Goal: Information Seeking & Learning: Learn about a topic

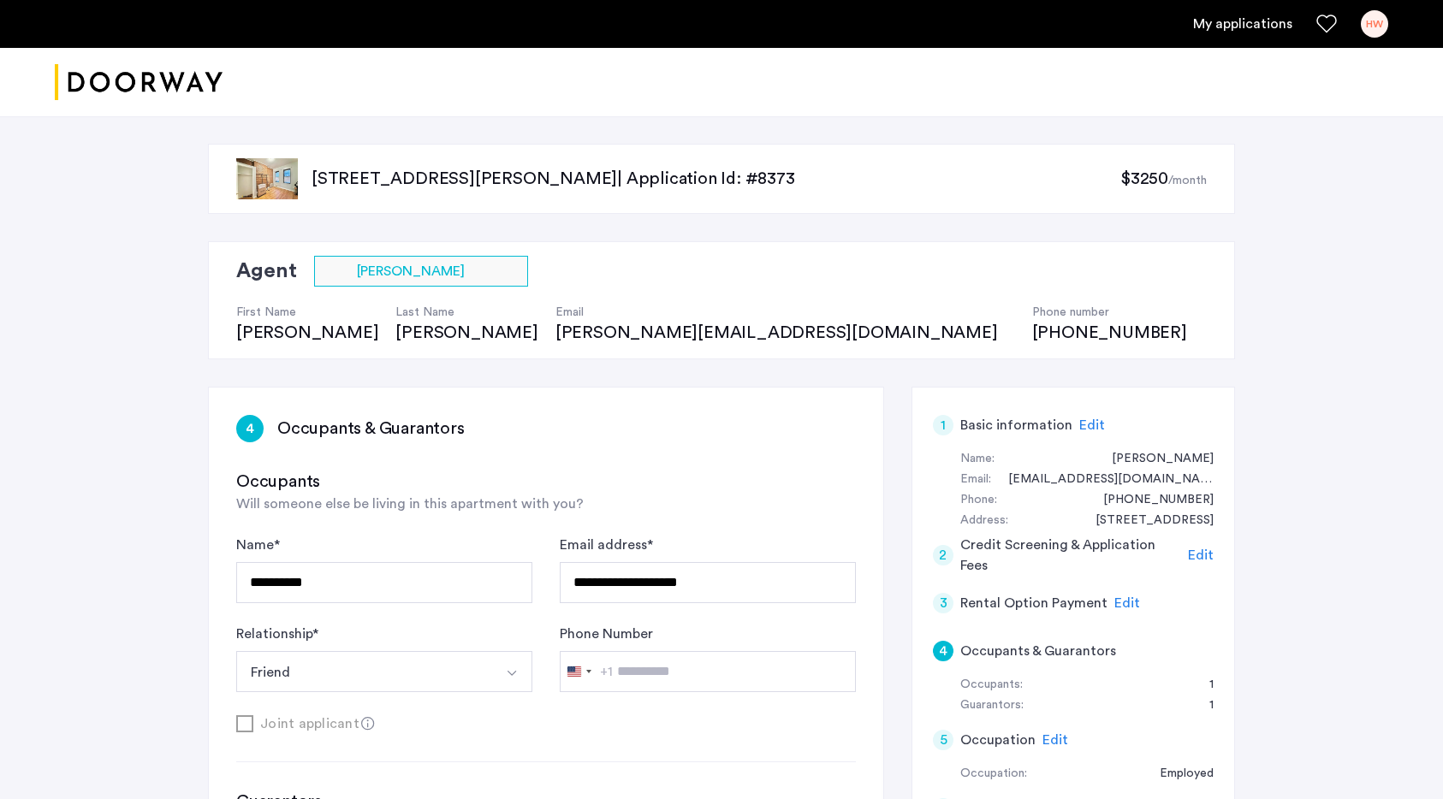
click at [256, 162] on img at bounding box center [267, 178] width 62 height 41
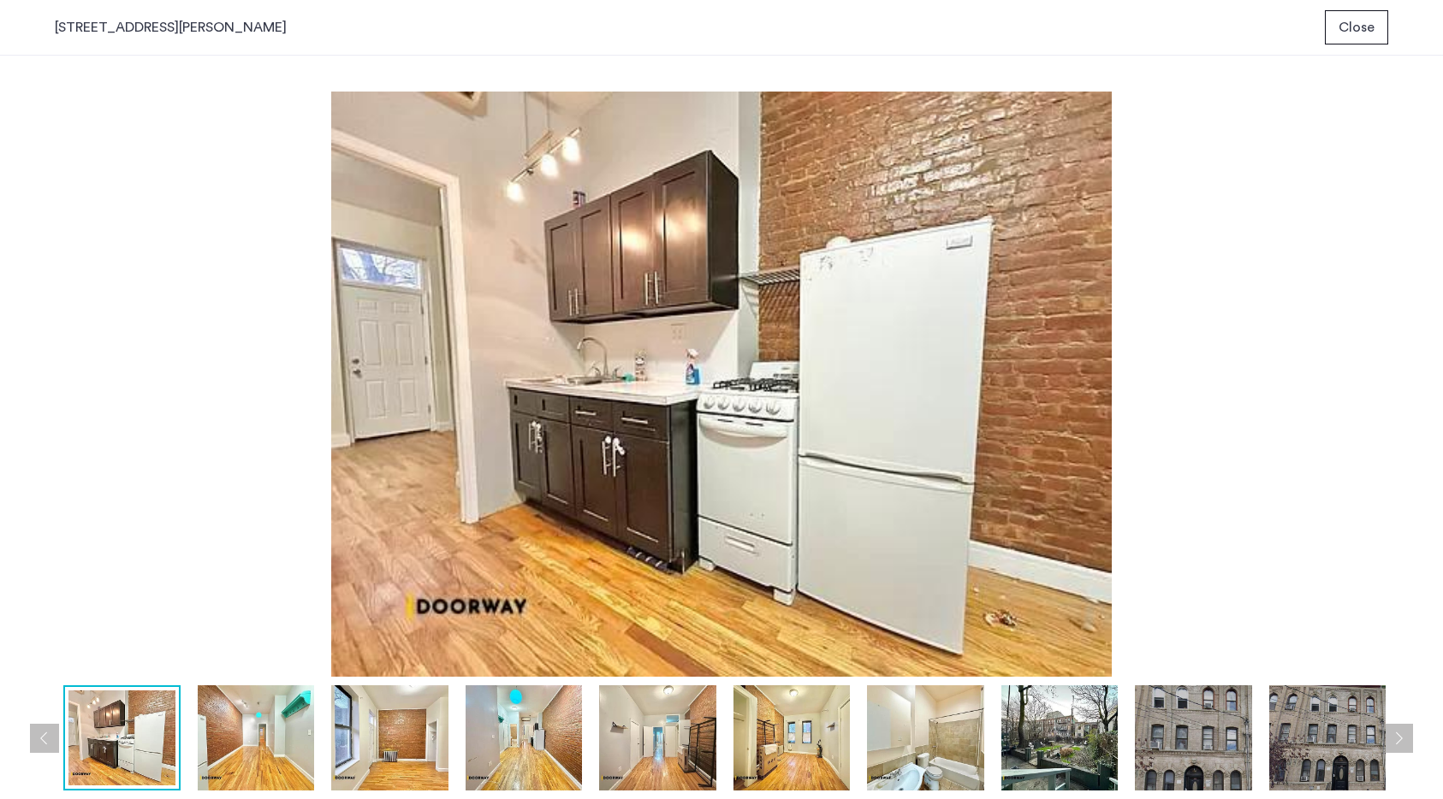
click at [239, 759] on img at bounding box center [256, 737] width 116 height 105
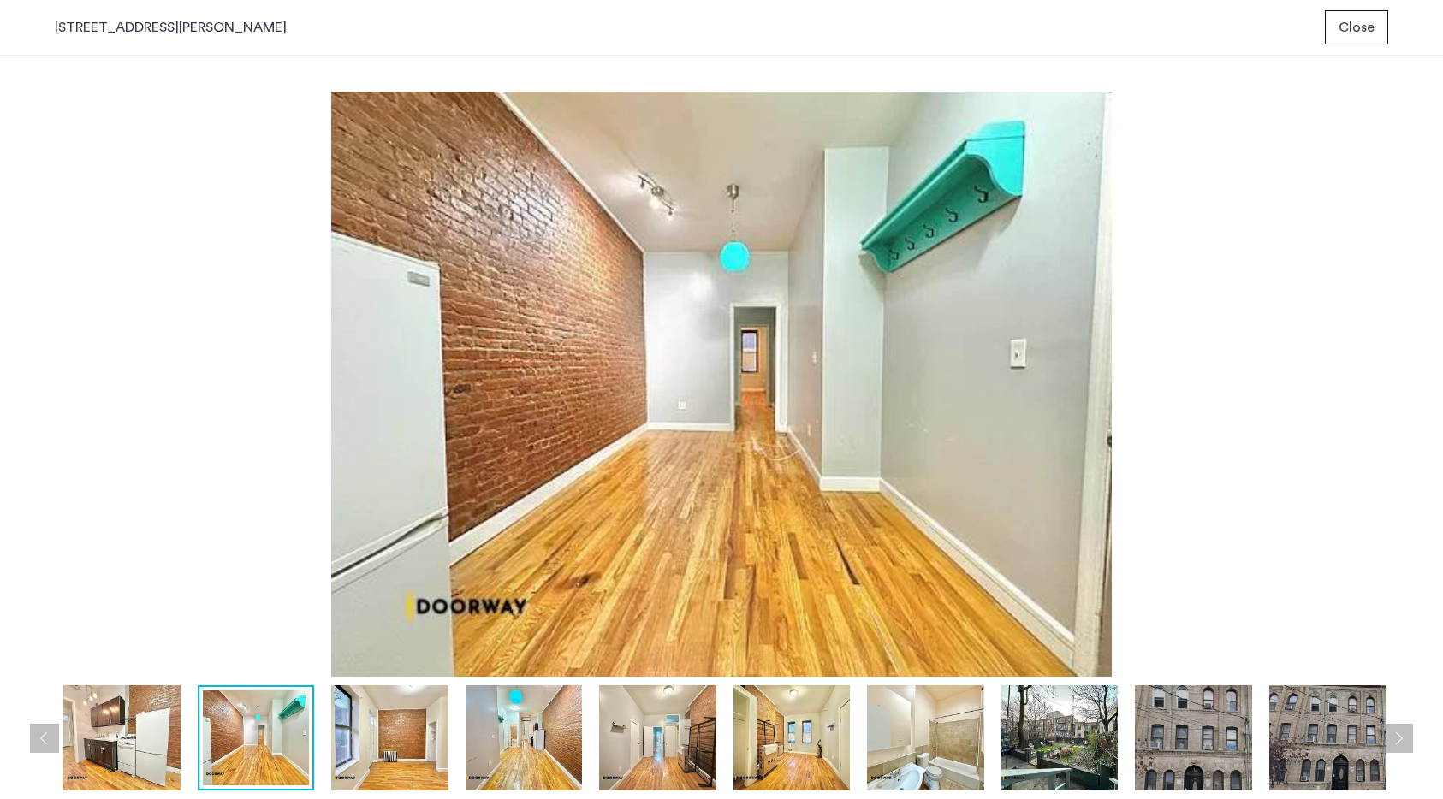
click at [120, 739] on img at bounding box center [121, 737] width 116 height 105
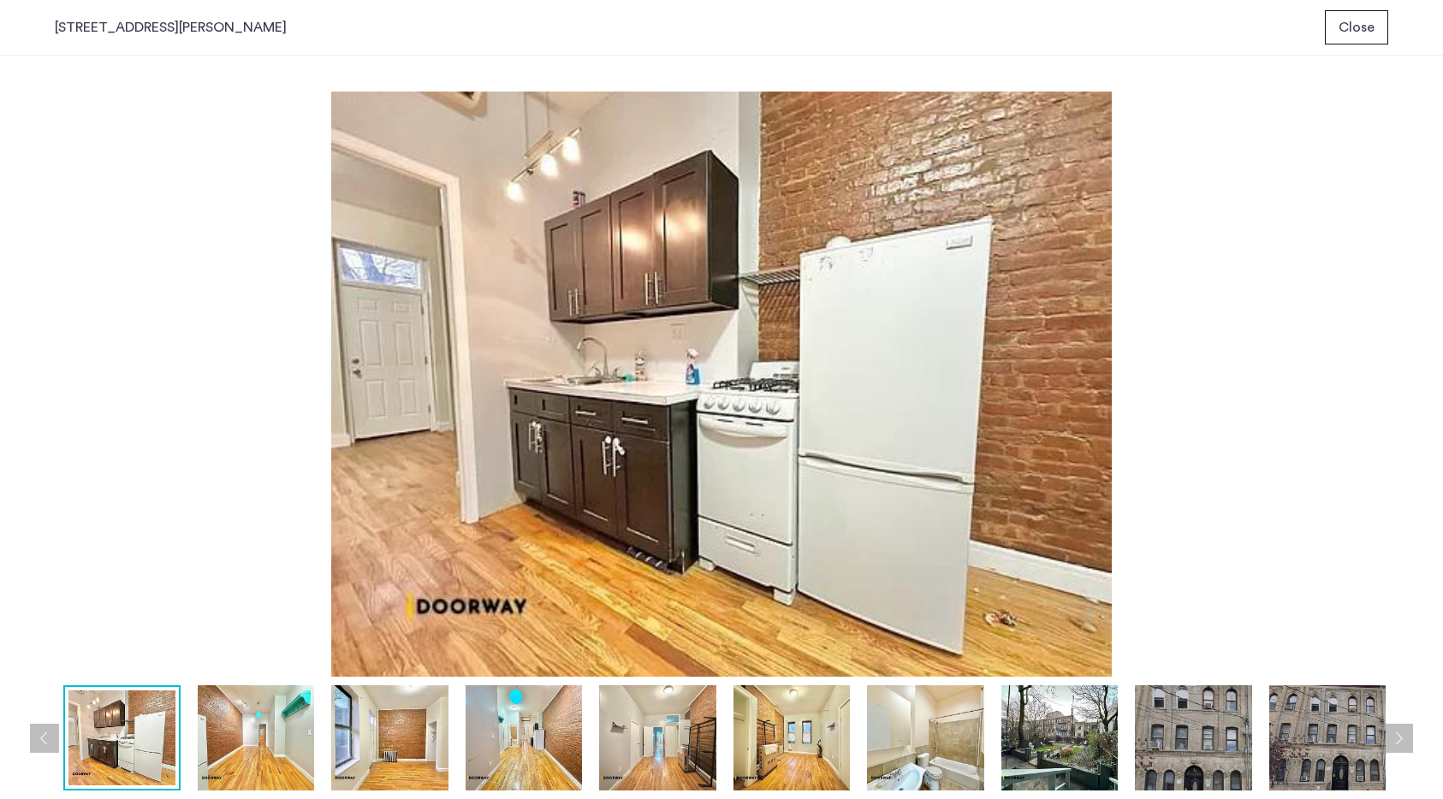
click at [231, 750] on img at bounding box center [256, 737] width 116 height 105
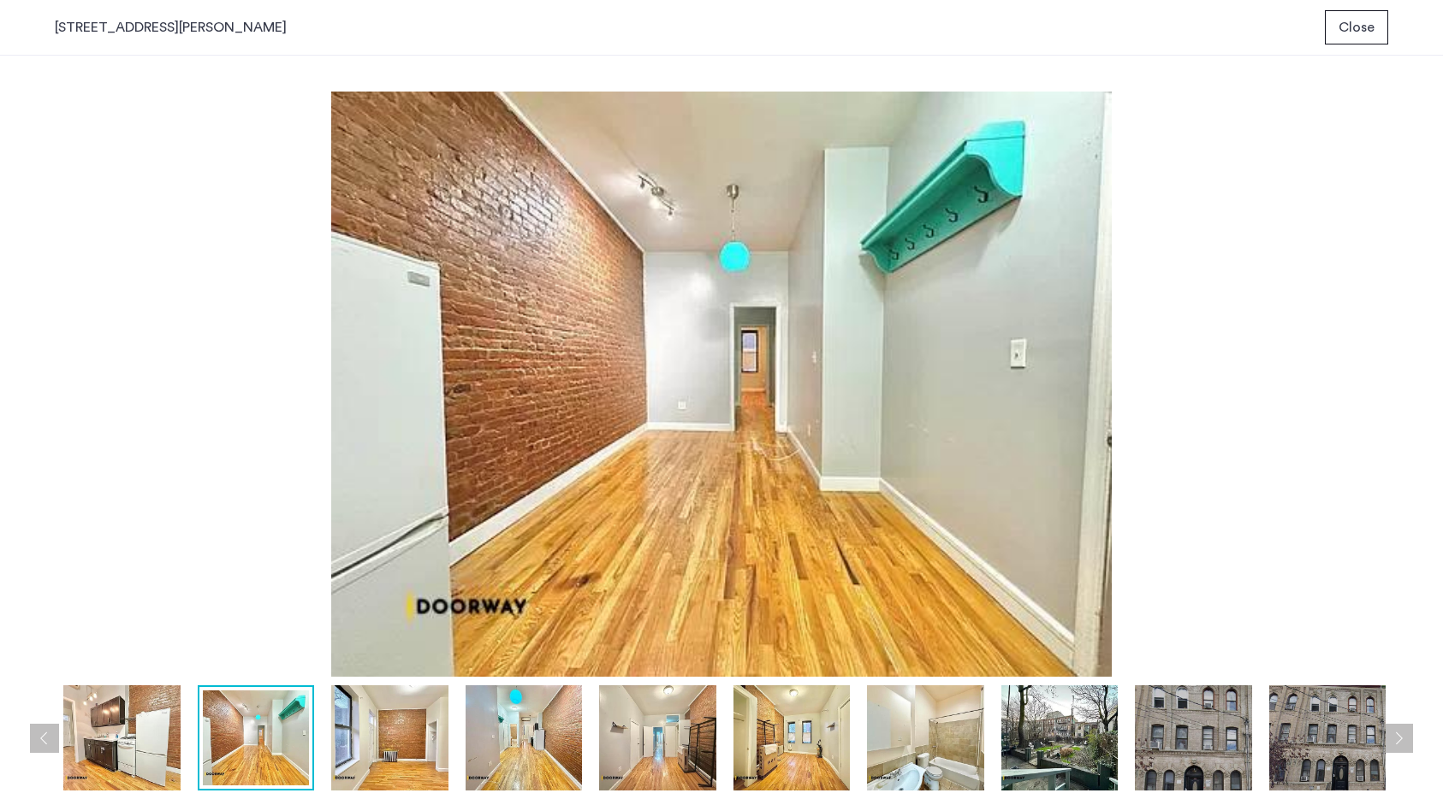
click at [353, 756] on img at bounding box center [389, 737] width 116 height 105
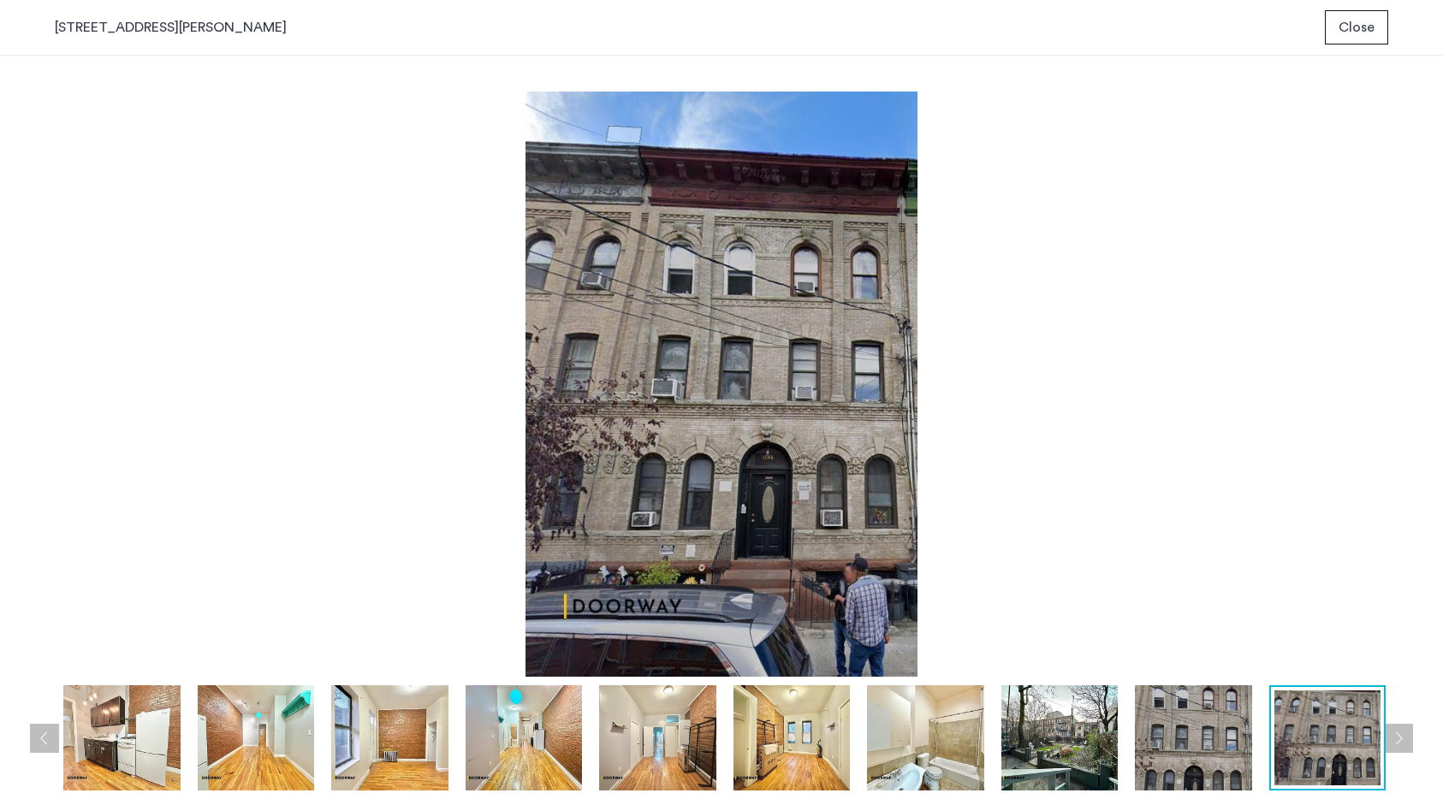
drag, startPoint x: 54, startPoint y: 27, endPoint x: 445, endPoint y: 44, distance: 391.4
click at [445, 44] on div "[STREET_ADDRESS][PERSON_NAME] Close" at bounding box center [721, 28] width 1443 height 56
click at [330, 193] on img at bounding box center [721, 384] width 1333 height 585
click at [1023, 728] on img at bounding box center [1059, 737] width 116 height 105
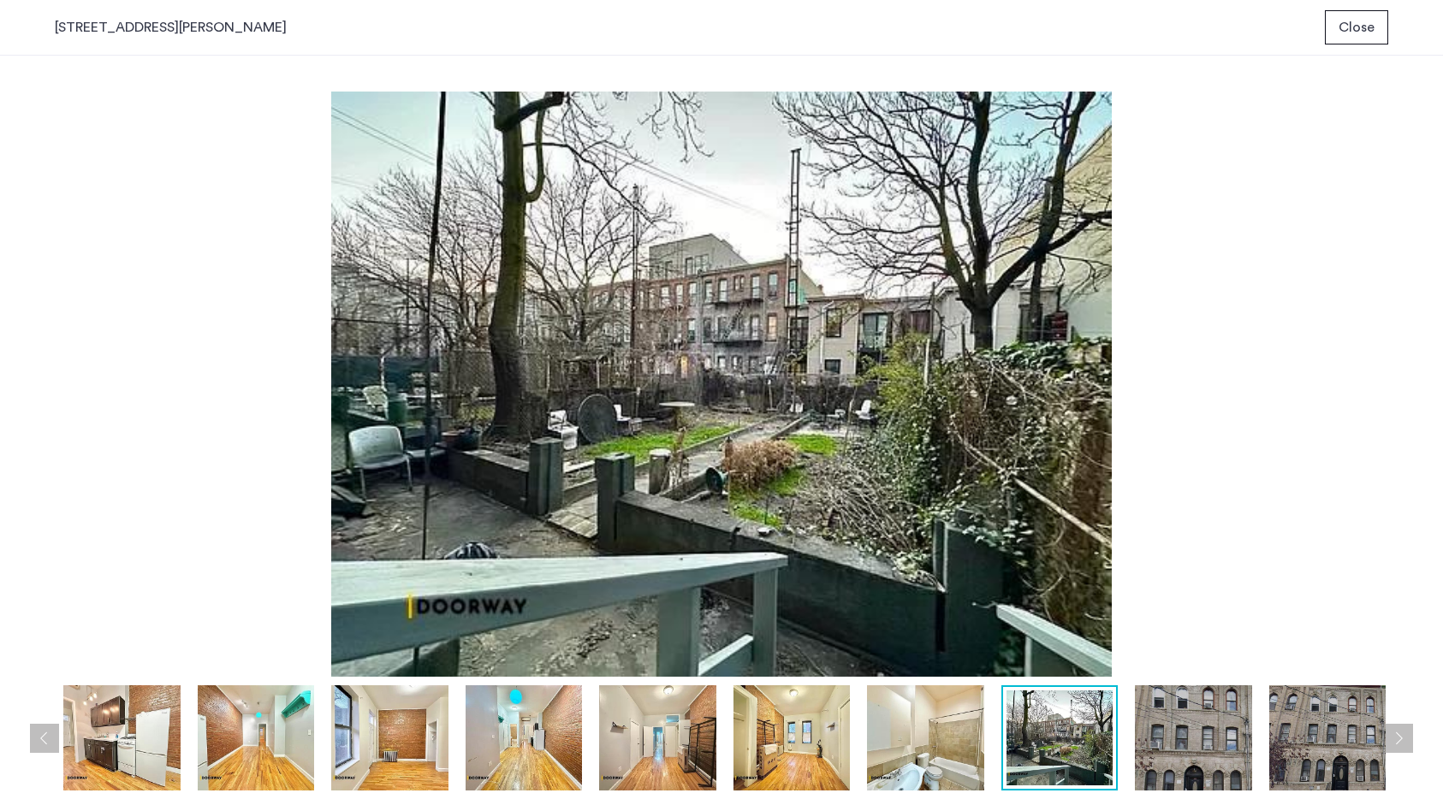
click at [902, 730] on img at bounding box center [925, 737] width 116 height 105
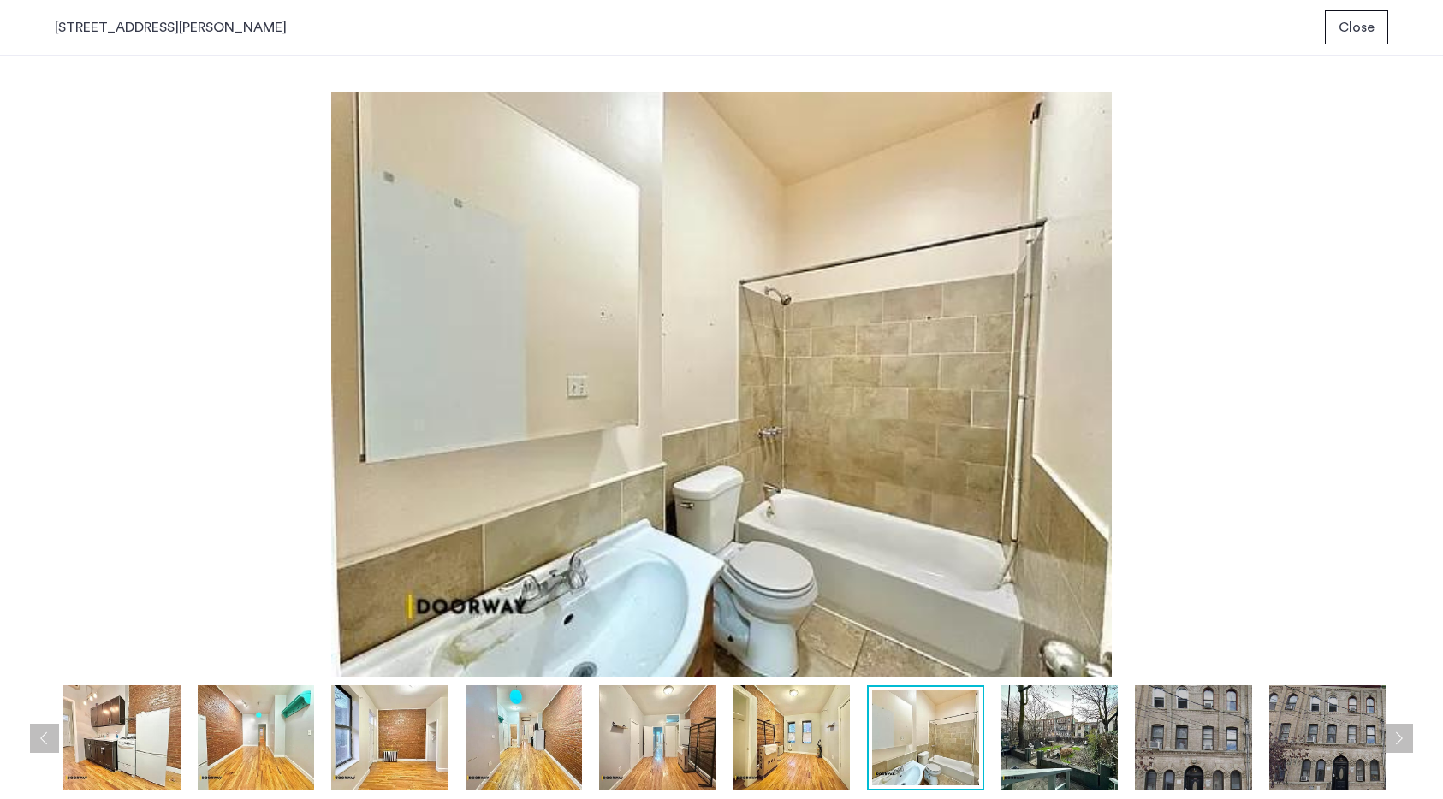
click at [730, 730] on div at bounding box center [659, 737] width 1476 height 105
click at [763, 745] on img at bounding box center [791, 737] width 116 height 105
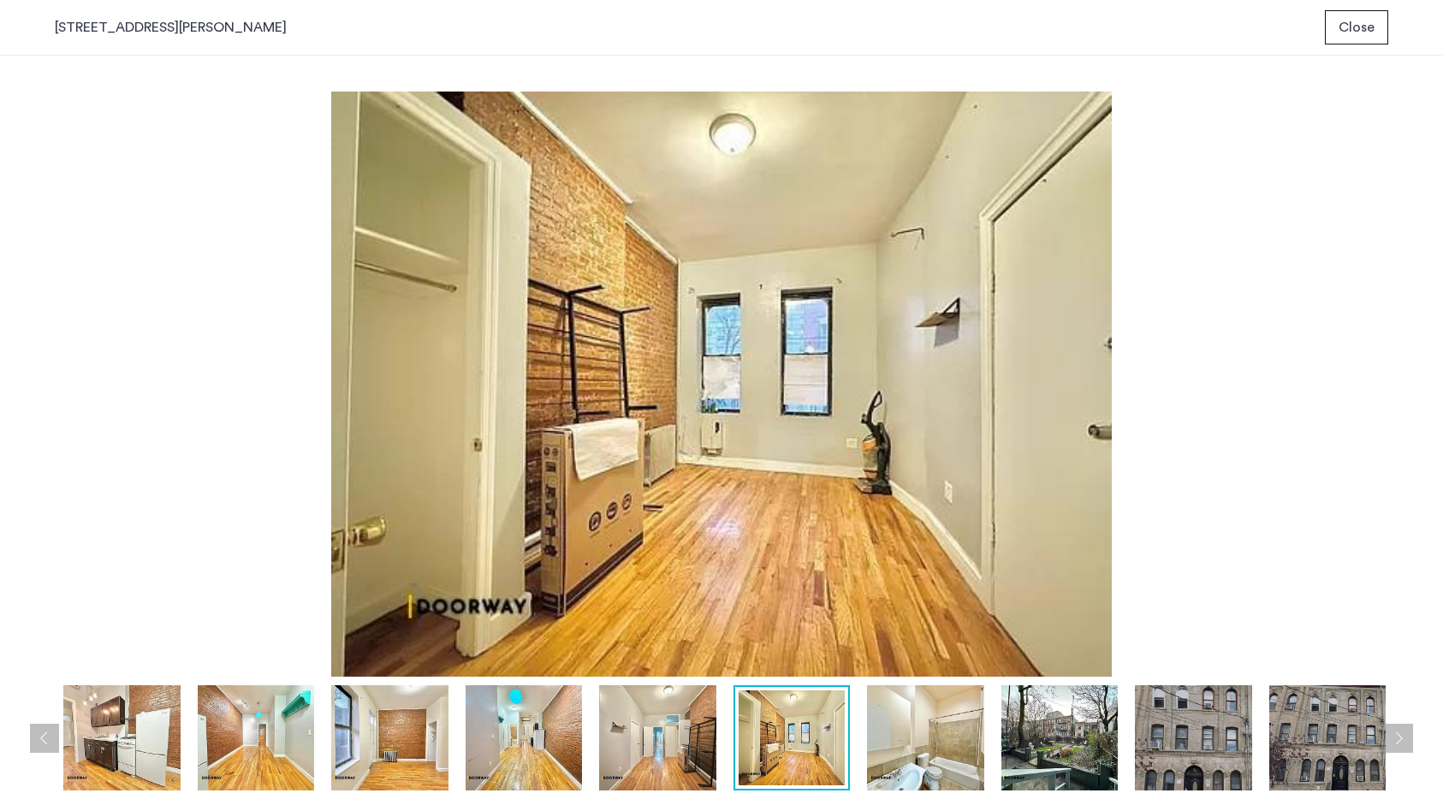
click at [664, 746] on img at bounding box center [657, 737] width 116 height 105
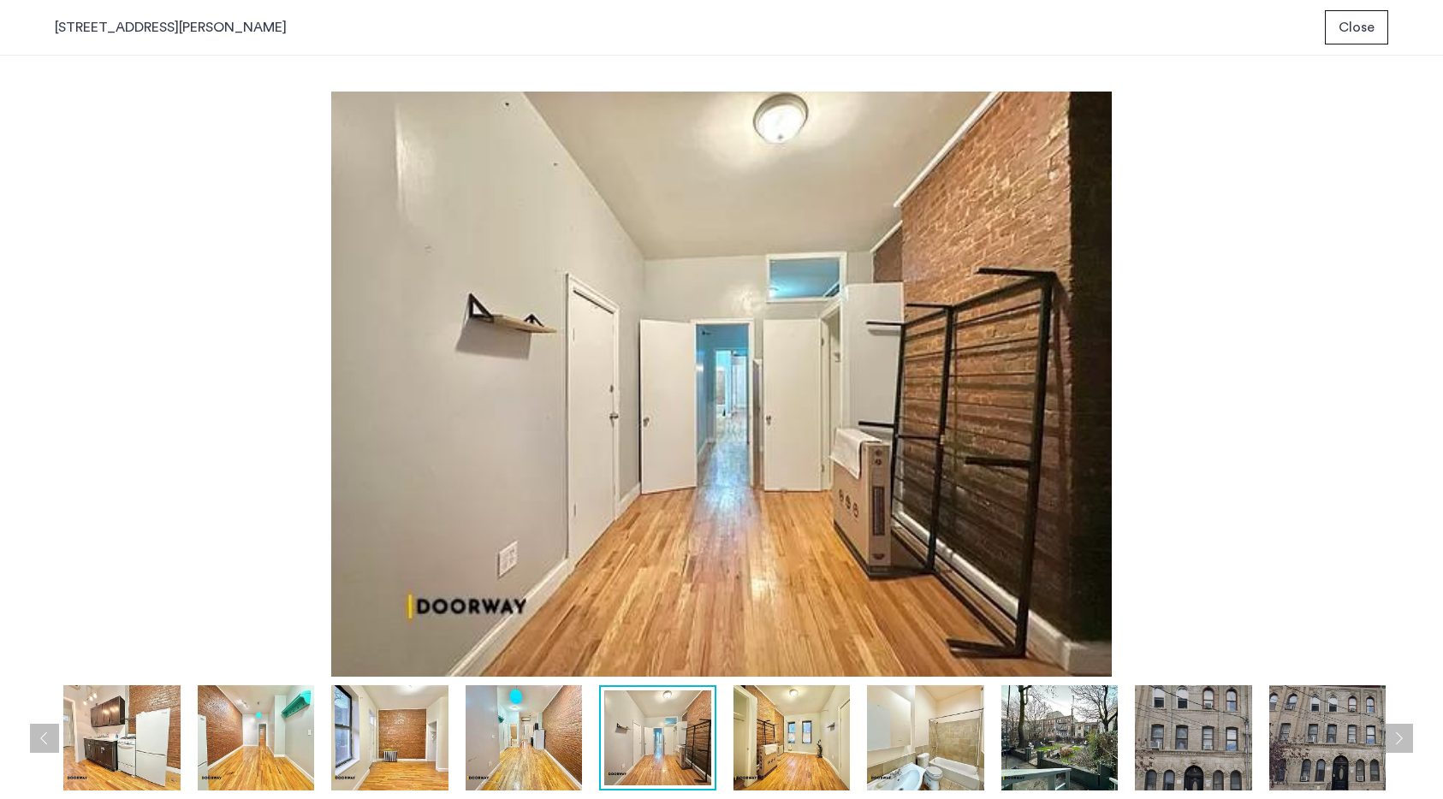
click at [533, 751] on img at bounding box center [523, 737] width 116 height 105
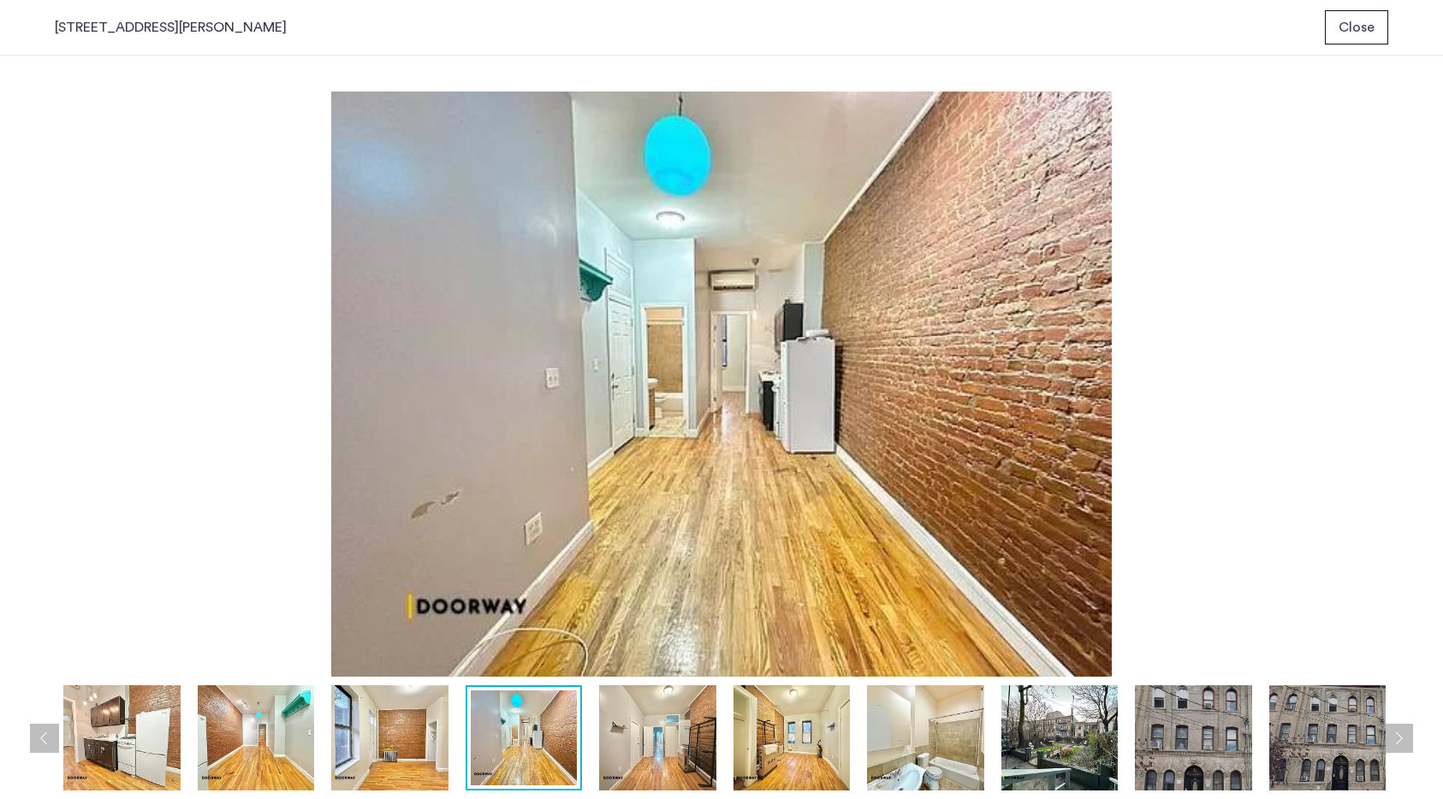
click at [354, 741] on img at bounding box center [389, 737] width 116 height 105
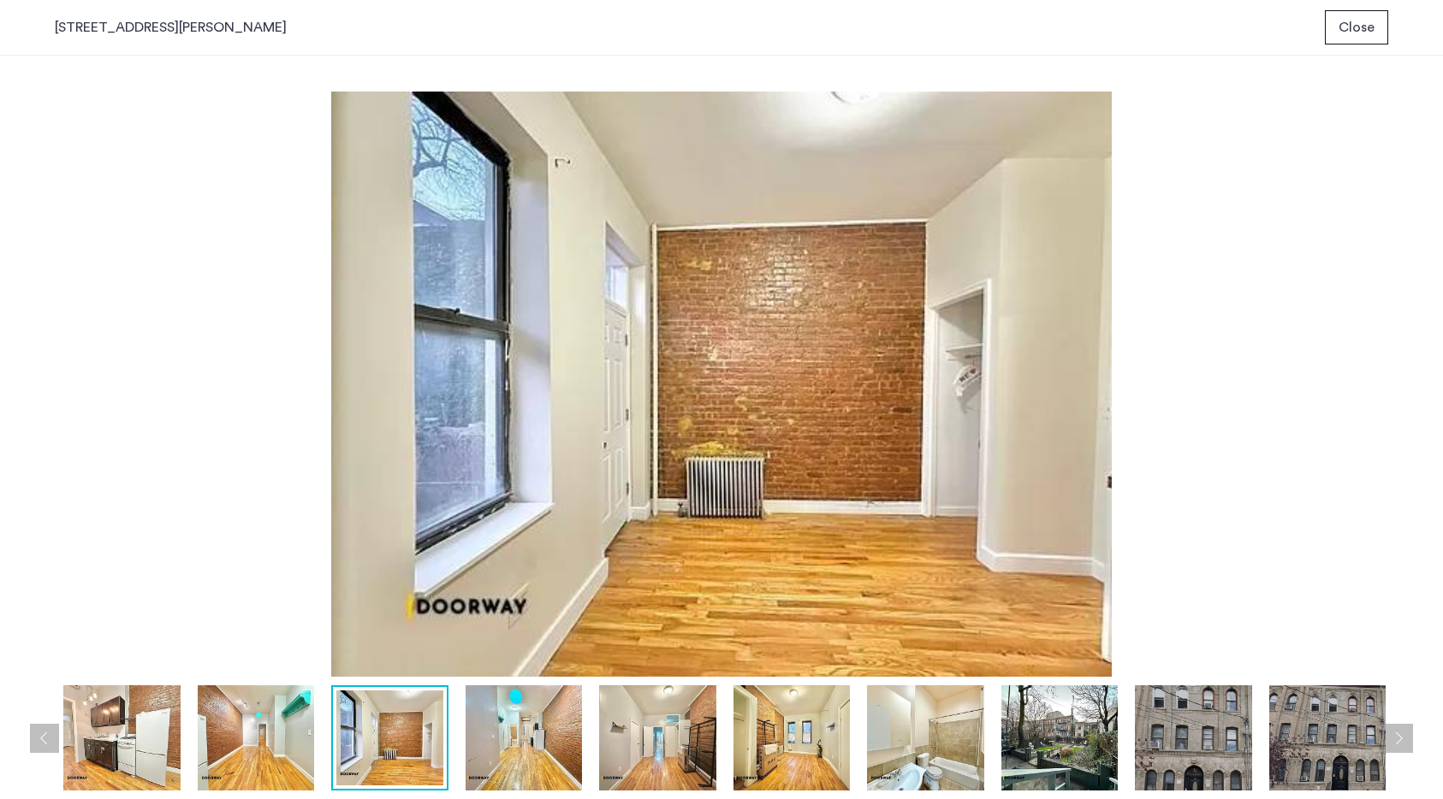
click at [248, 730] on img at bounding box center [256, 737] width 116 height 105
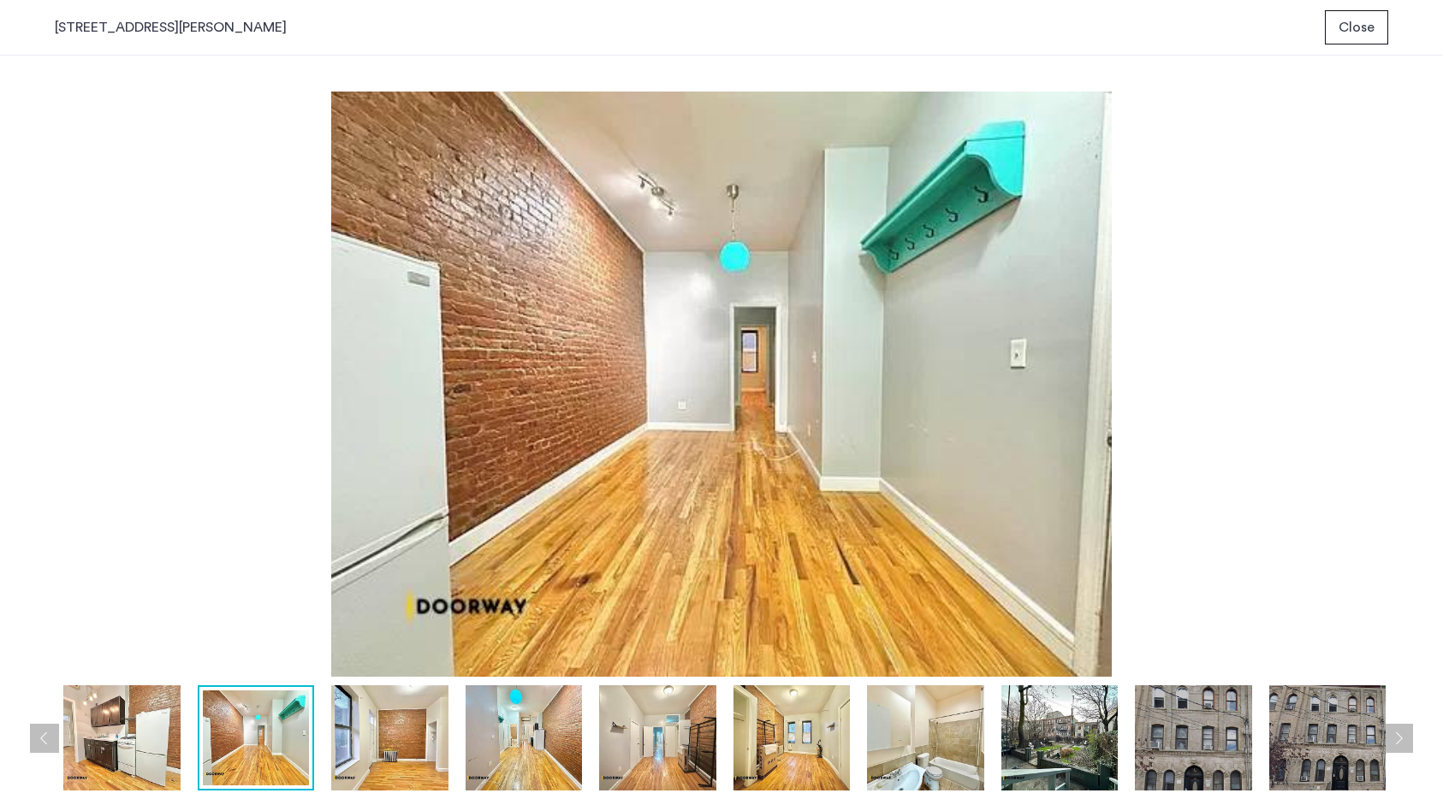
click at [155, 727] on img at bounding box center [121, 737] width 116 height 105
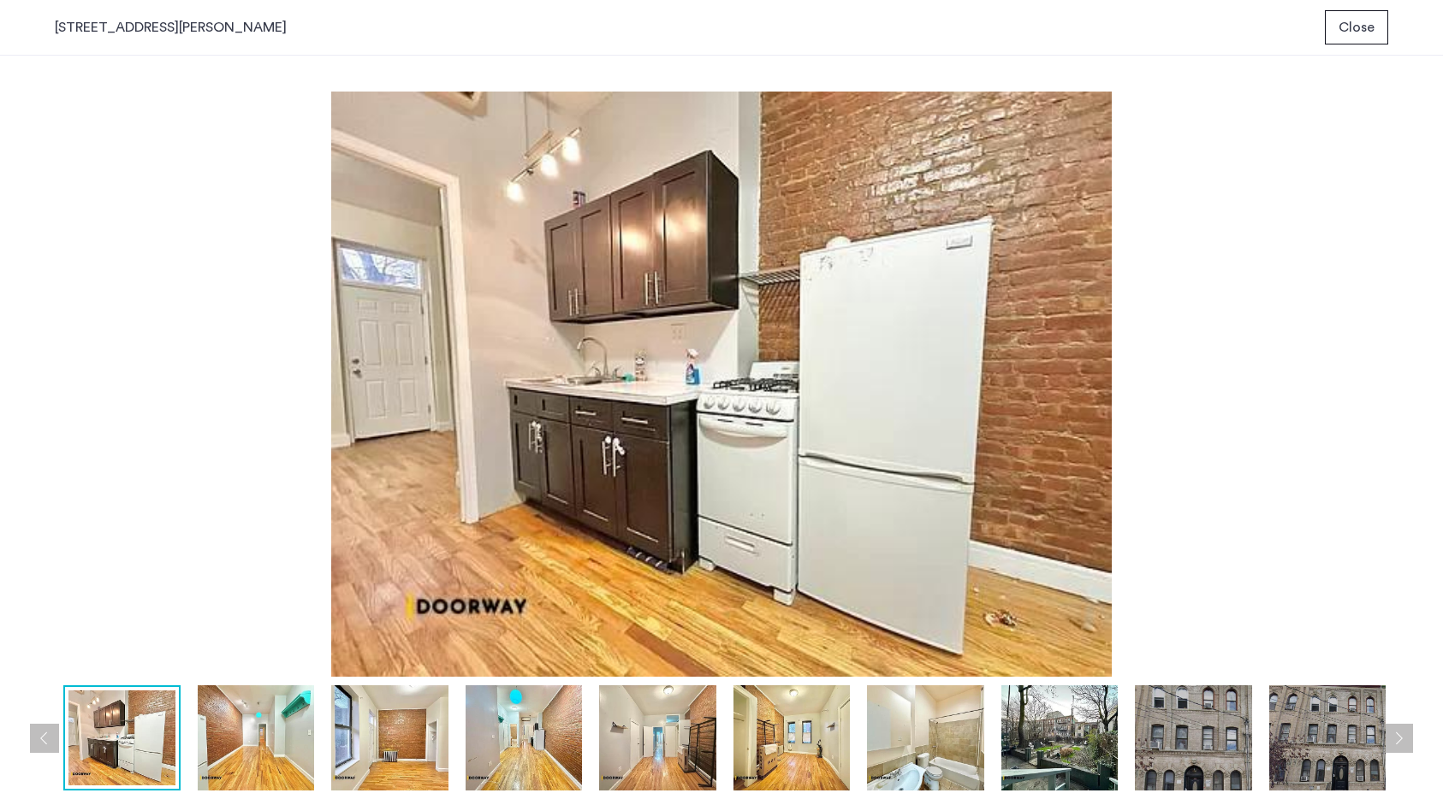
click at [259, 749] on img at bounding box center [256, 737] width 116 height 105
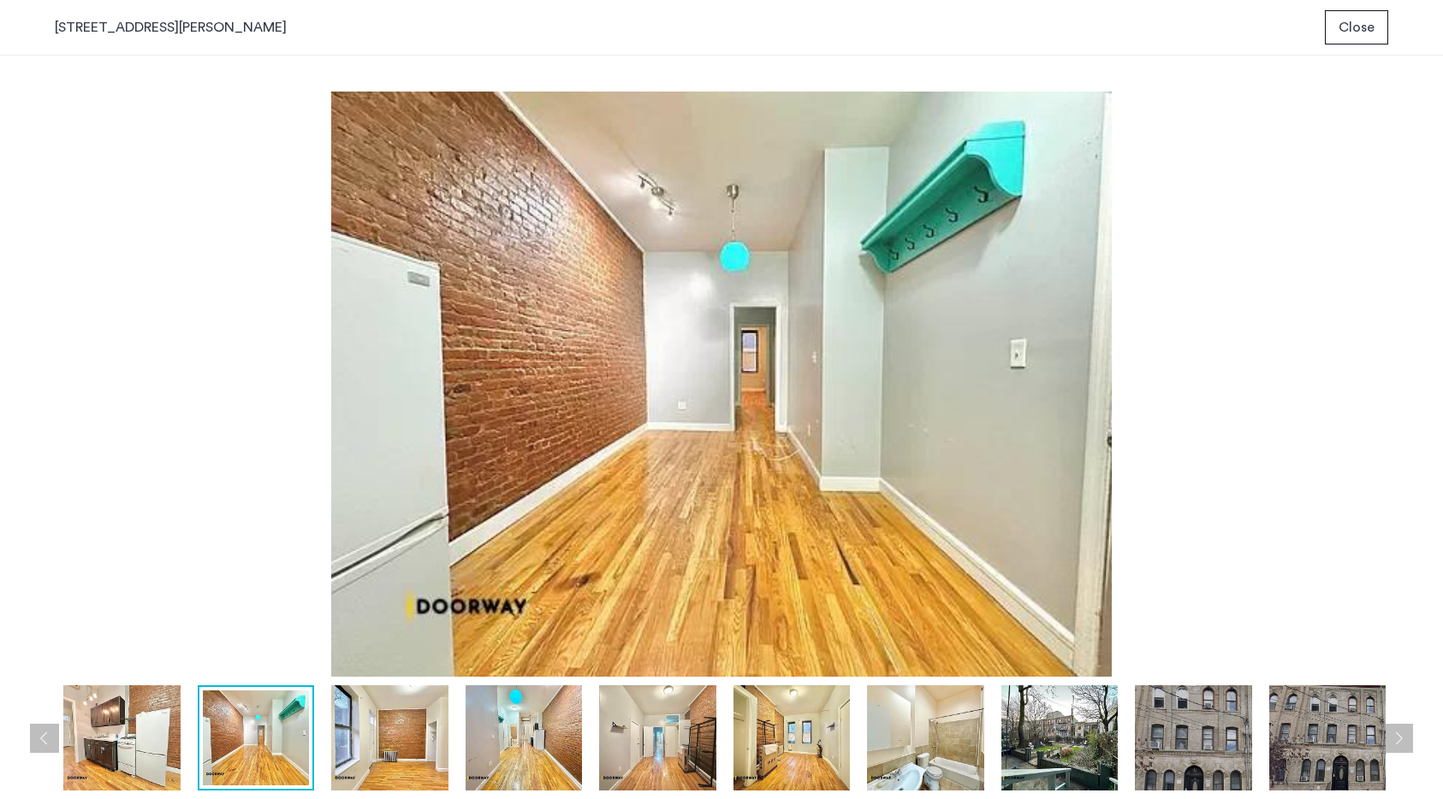
click at [150, 745] on img at bounding box center [121, 737] width 116 height 105
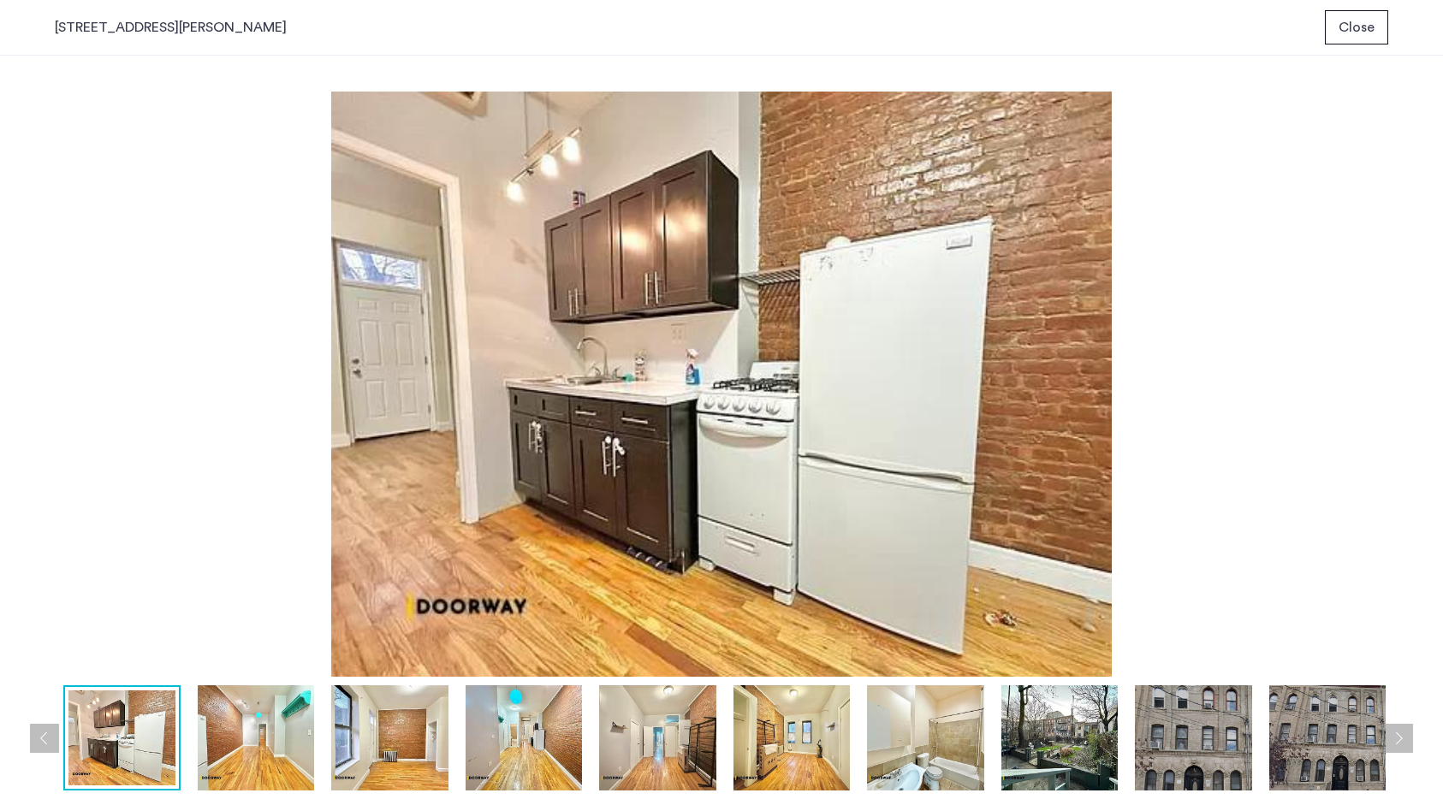
click at [264, 768] on img at bounding box center [256, 737] width 116 height 105
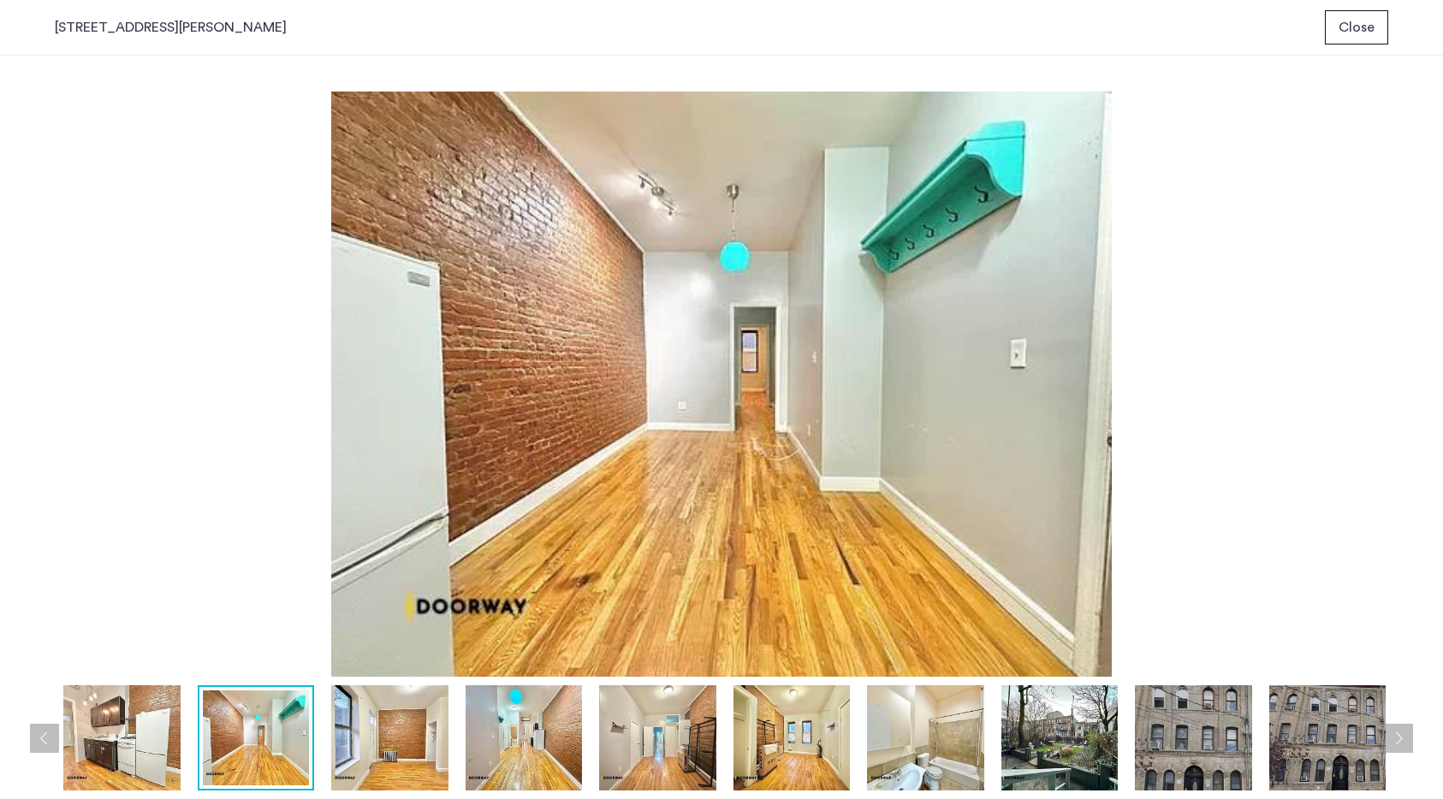
click at [336, 768] on img at bounding box center [389, 737] width 116 height 105
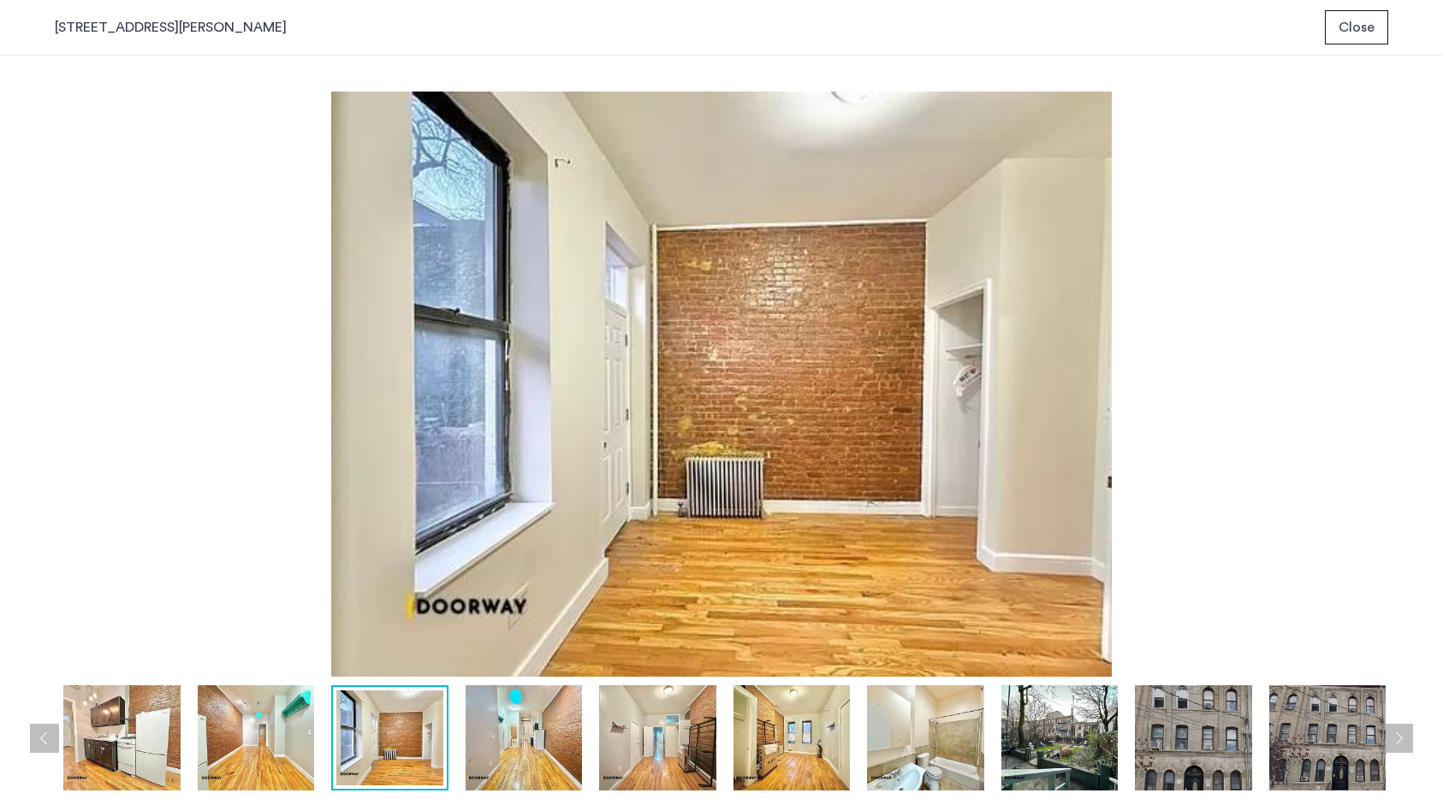
click at [480, 761] on img at bounding box center [523, 737] width 116 height 105
